Goal: Transaction & Acquisition: Obtain resource

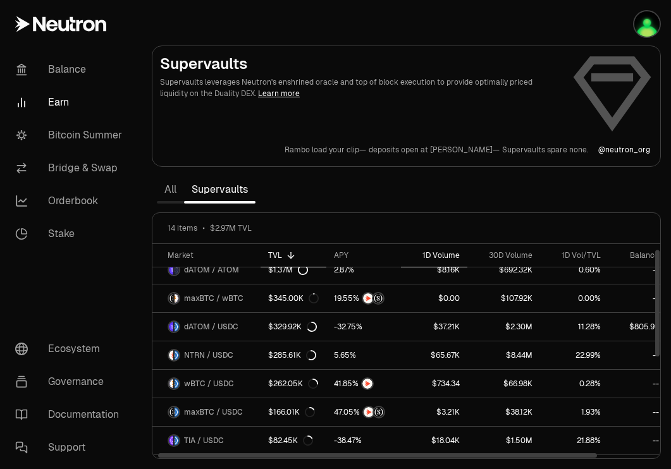
scroll to position [11, 0]
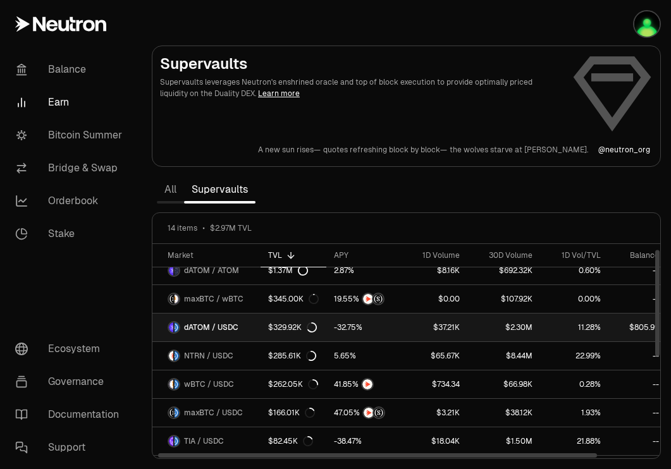
click at [225, 328] on span "dATOM / USDC" at bounding box center [211, 328] width 54 height 10
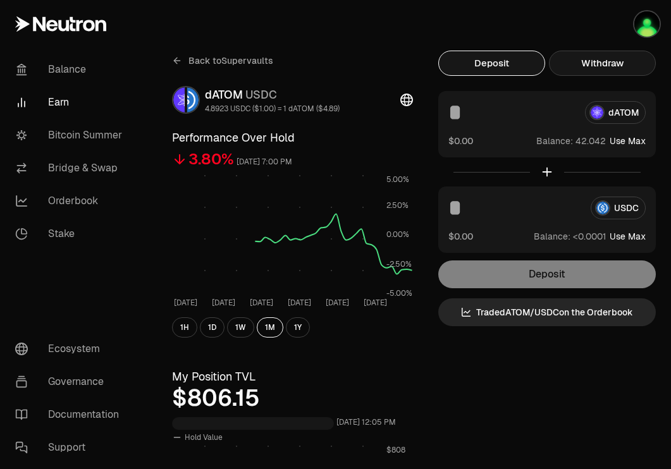
click at [593, 61] on button "Withdraw" at bounding box center [602, 63] width 107 height 25
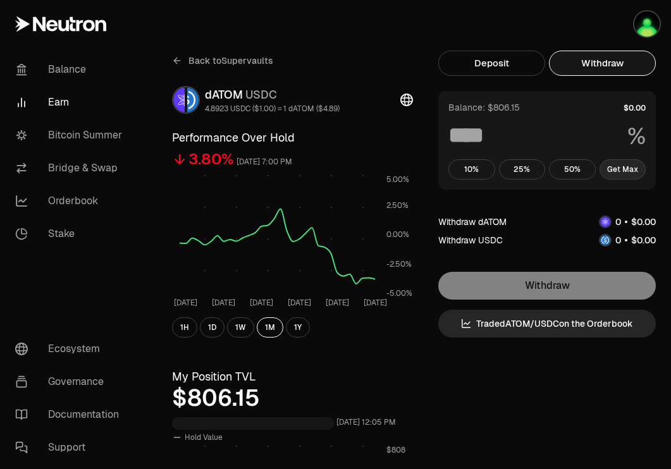
click at [625, 170] on button "Get Max" at bounding box center [623, 169] width 47 height 20
type input "***"
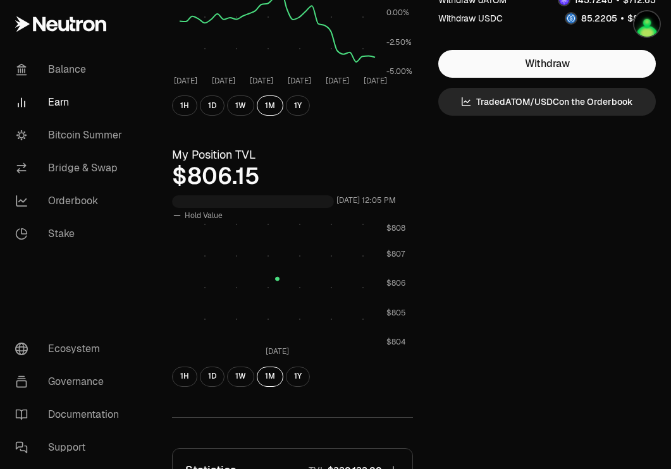
scroll to position [499, 0]
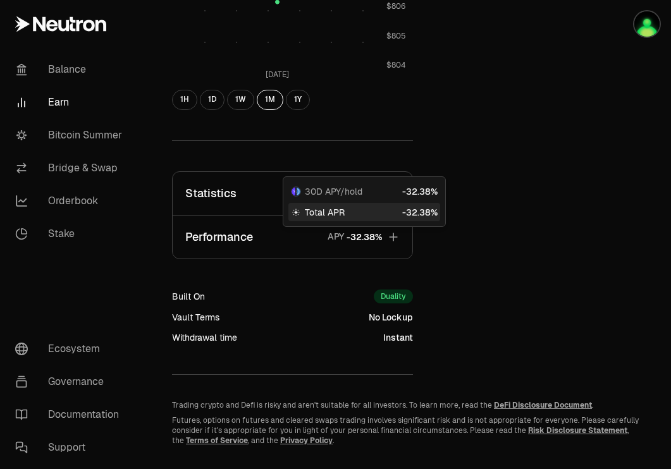
click at [356, 193] on span "30D APY/hold" at bounding box center [334, 191] width 58 height 13
click at [263, 196] on button "Statistics TVL $330,133.00" at bounding box center [293, 193] width 240 height 43
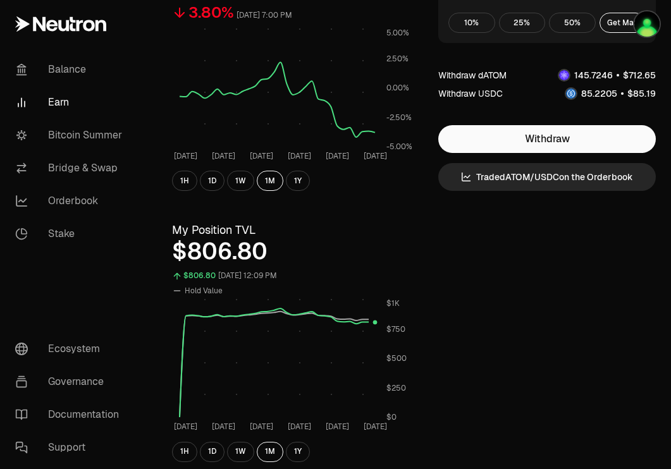
scroll to position [0, 0]
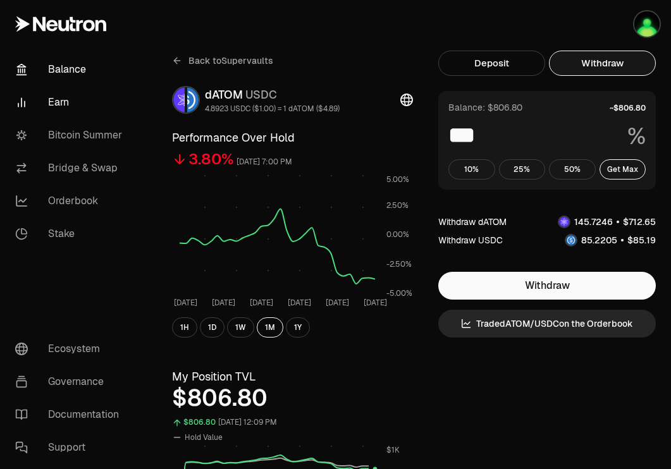
click at [72, 61] on link "Balance" at bounding box center [71, 69] width 132 height 33
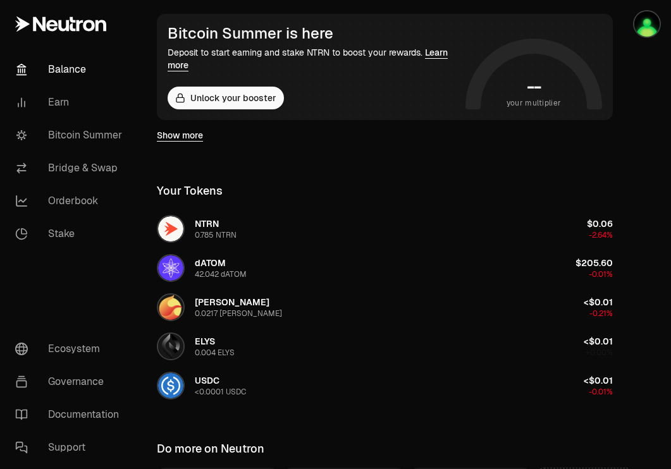
scroll to position [228, 0]
